Goal: Task Accomplishment & Management: Use online tool/utility

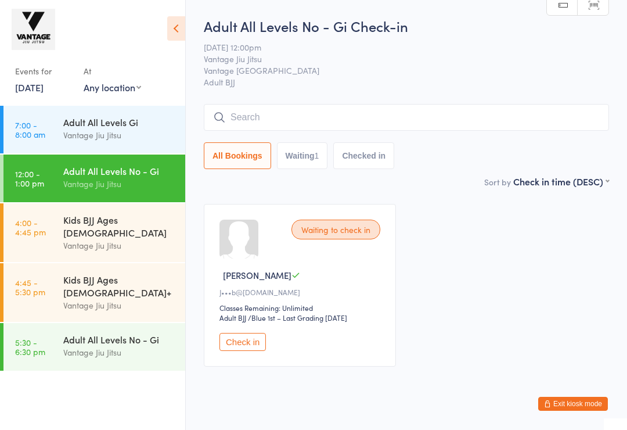
click at [589, 402] on button "Exit kiosk mode" at bounding box center [573, 404] width 70 height 14
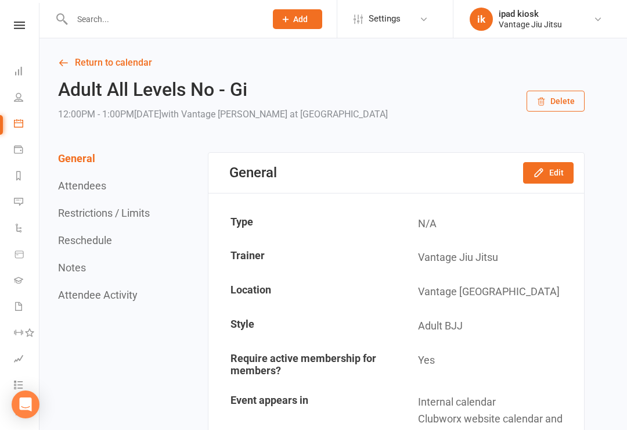
click at [11, 130] on li "Calendar" at bounding box center [19, 124] width 39 height 26
click at [17, 152] on icon at bounding box center [18, 149] width 9 height 9
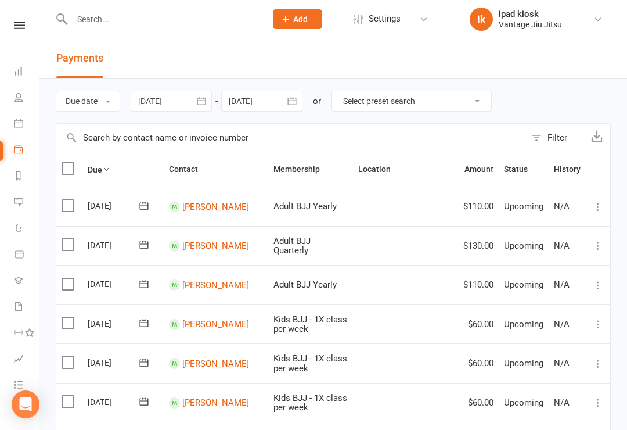
click at [18, 103] on link "People" at bounding box center [27, 98] width 26 height 26
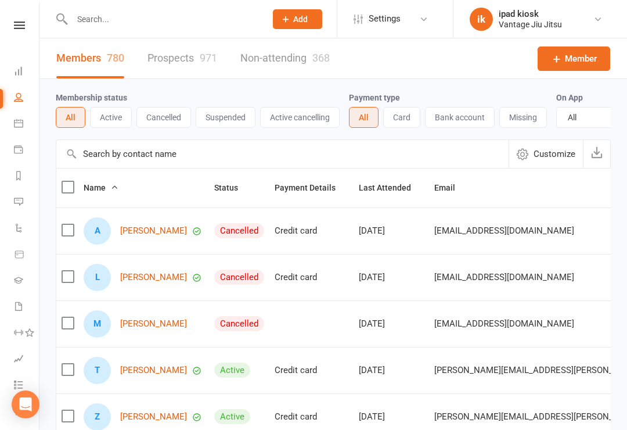
click at [521, 20] on div "Vantage Jiu Jitsu" at bounding box center [530, 24] width 63 height 10
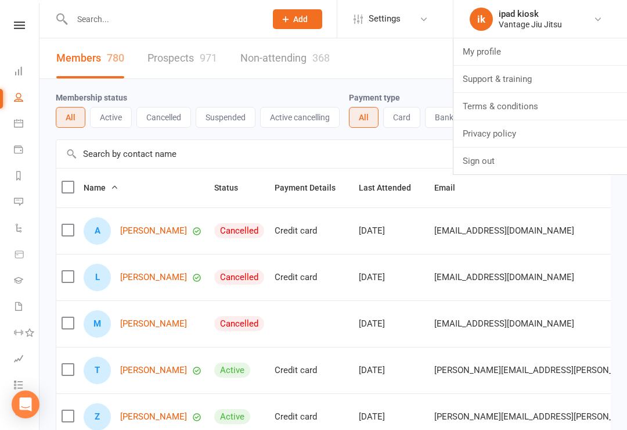
click at [10, 124] on li "Calendar" at bounding box center [19, 124] width 39 height 26
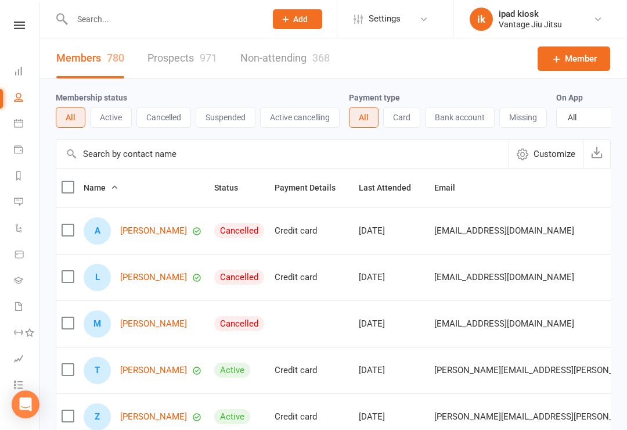
click at [18, 117] on link "Calendar" at bounding box center [27, 124] width 26 height 26
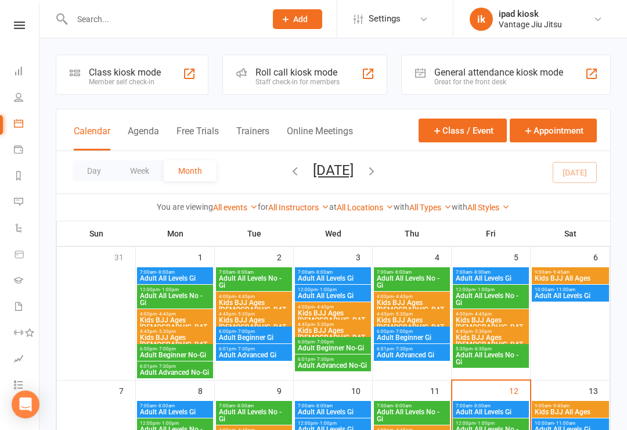
click at [114, 68] on div "Class kiosk mode" at bounding box center [125, 72] width 72 height 11
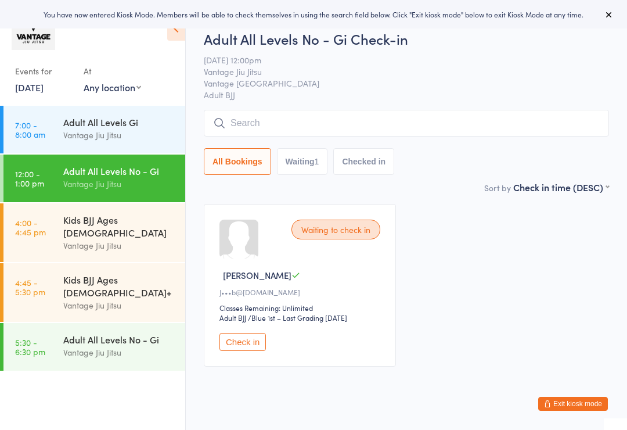
click at [361, 128] on input "search" at bounding box center [406, 123] width 405 height 27
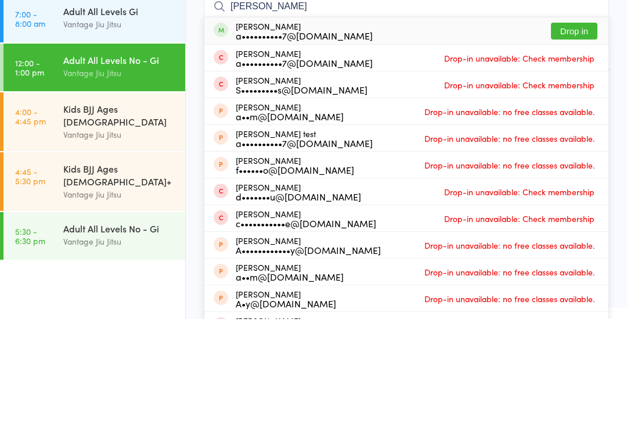
type input "[PERSON_NAME]"
click at [581, 134] on button "Drop in" at bounding box center [574, 142] width 46 height 17
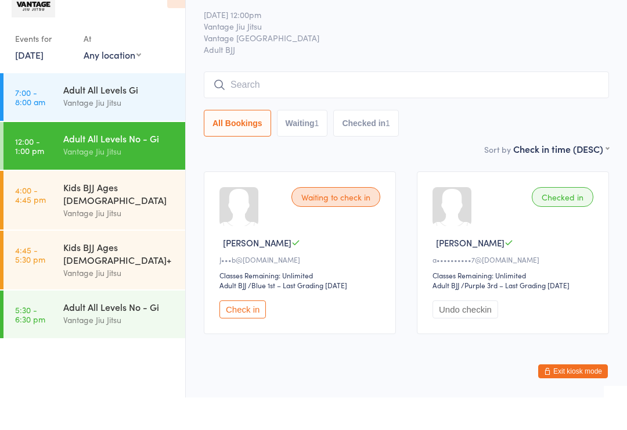
click at [549, 53] on span "Vantage Jiu Jitsu" at bounding box center [397, 59] width 387 height 12
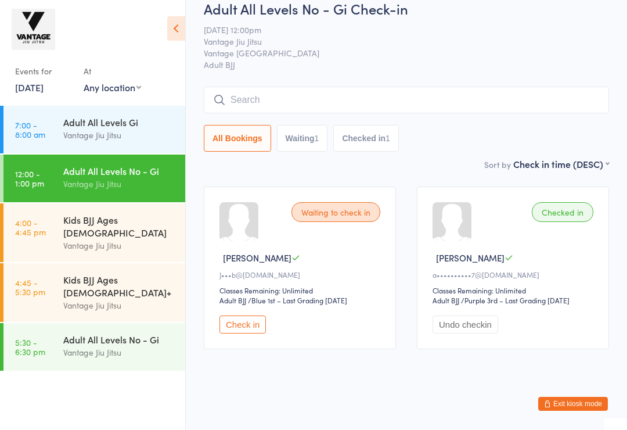
click at [350, 87] on input "search" at bounding box center [406, 100] width 405 height 27
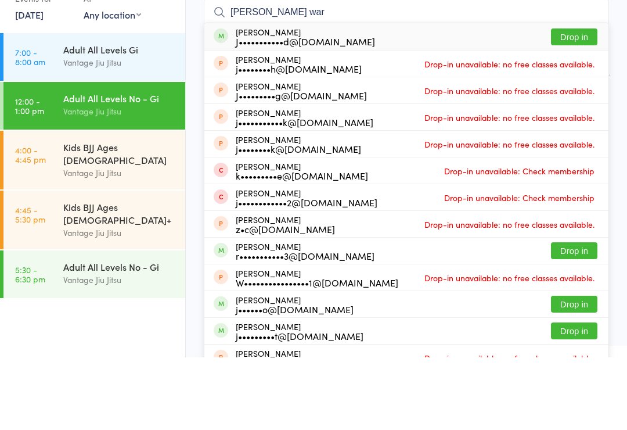
type input "Joe war"
click at [578, 101] on button "Drop in" at bounding box center [574, 109] width 46 height 17
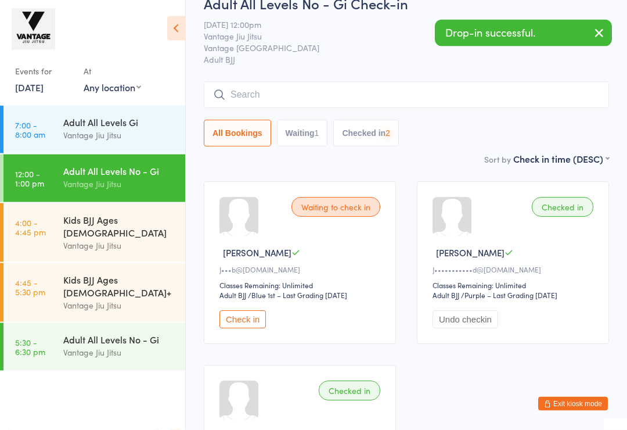
scroll to position [0, 0]
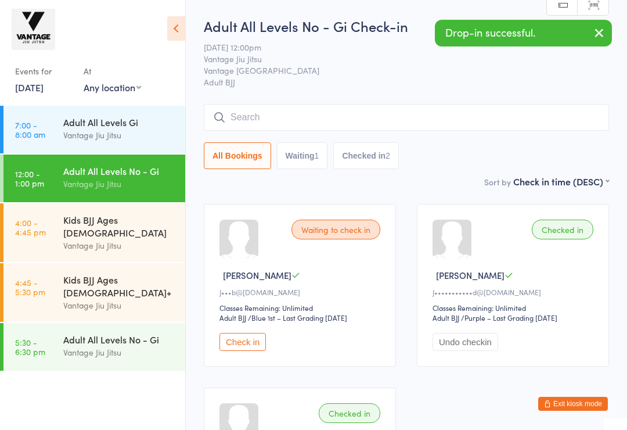
click at [368, 102] on div "Adult All Levels No - Gi Check-in 12 Sep 12:00pm Vantage Jiu Jitsu Vantage Bond…" at bounding box center [406, 95] width 405 height 159
click at [363, 109] on input "search" at bounding box center [406, 117] width 405 height 27
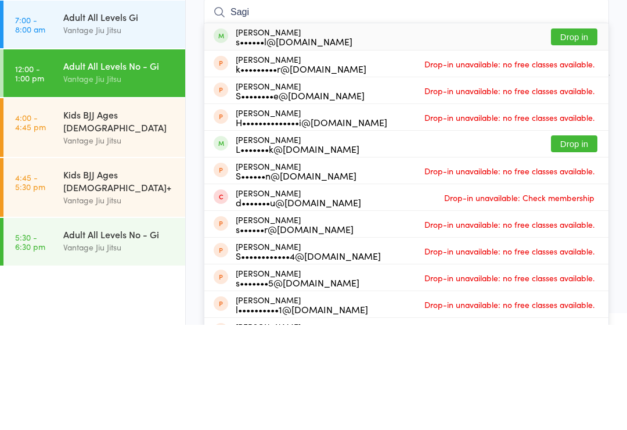
type input "Sagi"
click at [581, 134] on button "Drop in" at bounding box center [574, 142] width 46 height 17
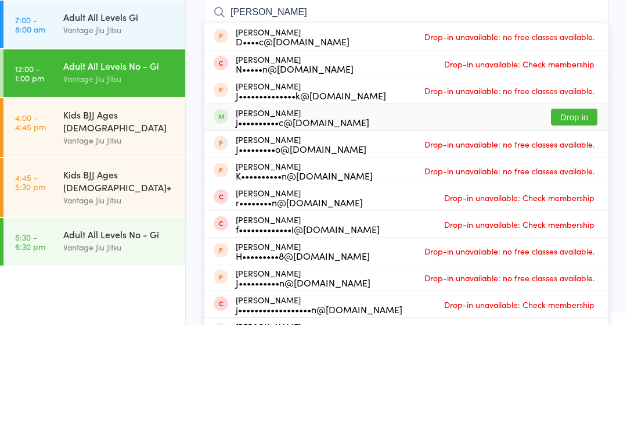
type input "jason"
click at [576, 214] on button "Drop in" at bounding box center [574, 222] width 46 height 17
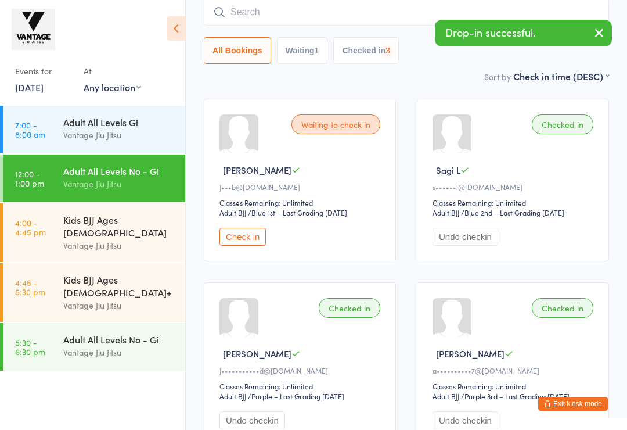
click at [347, 19] on input "search" at bounding box center [406, 12] width 405 height 27
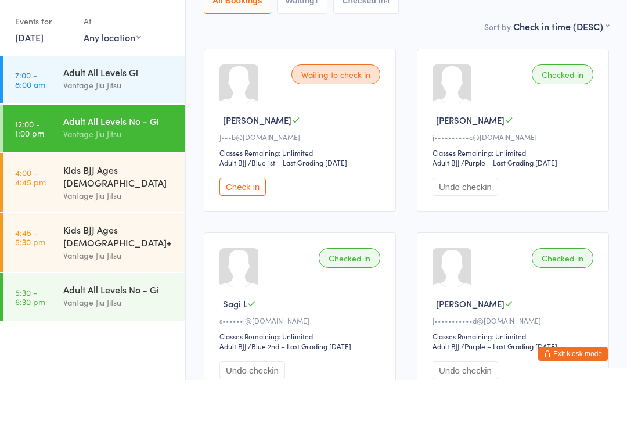
click at [248, 228] on button "Check in" at bounding box center [242, 237] width 46 height 18
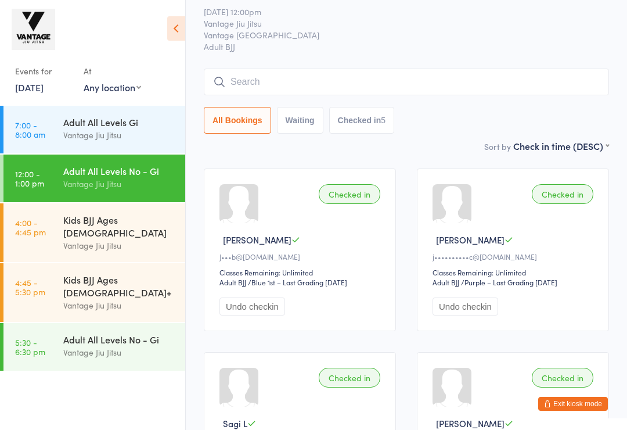
scroll to position [0, 0]
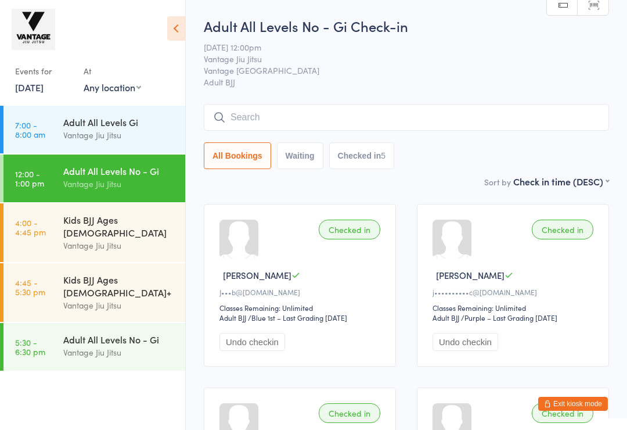
click at [443, 114] on input "search" at bounding box center [406, 117] width 405 height 27
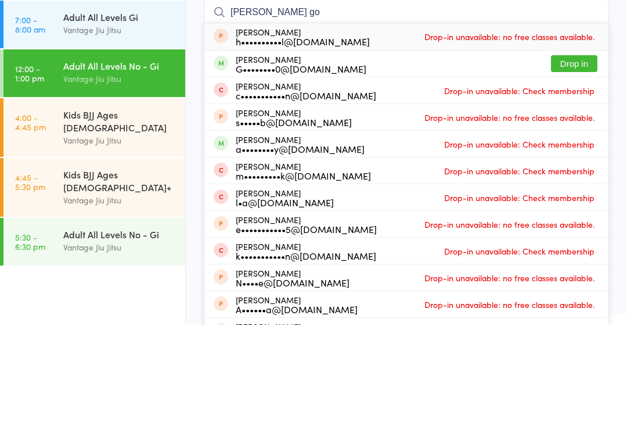
type input "Harry go"
click at [578, 160] on button "Drop in" at bounding box center [574, 168] width 46 height 17
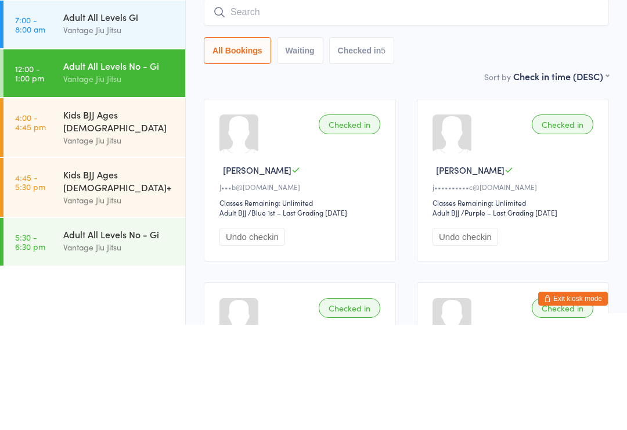
scroll to position [105, 0]
